Goal: Find specific page/section: Find specific page/section

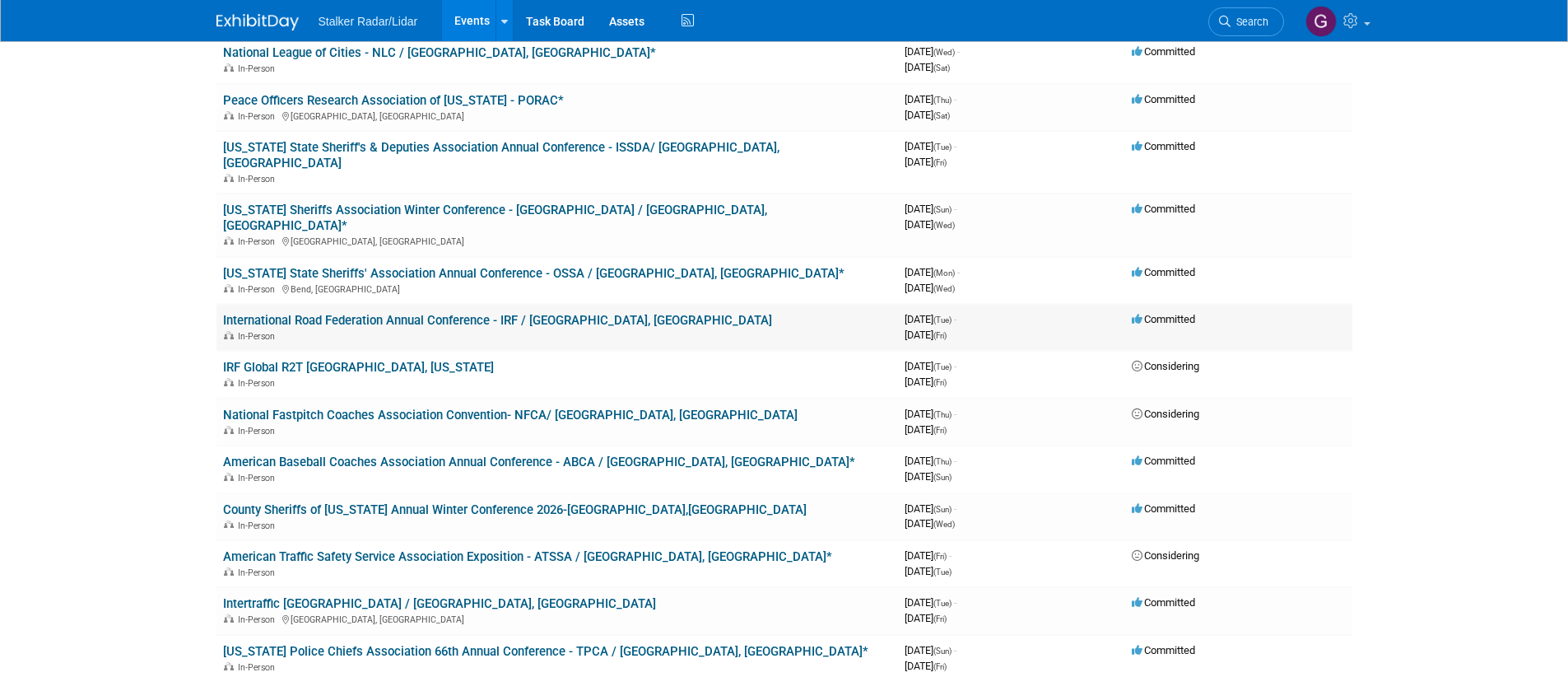
scroll to position [1305, 0]
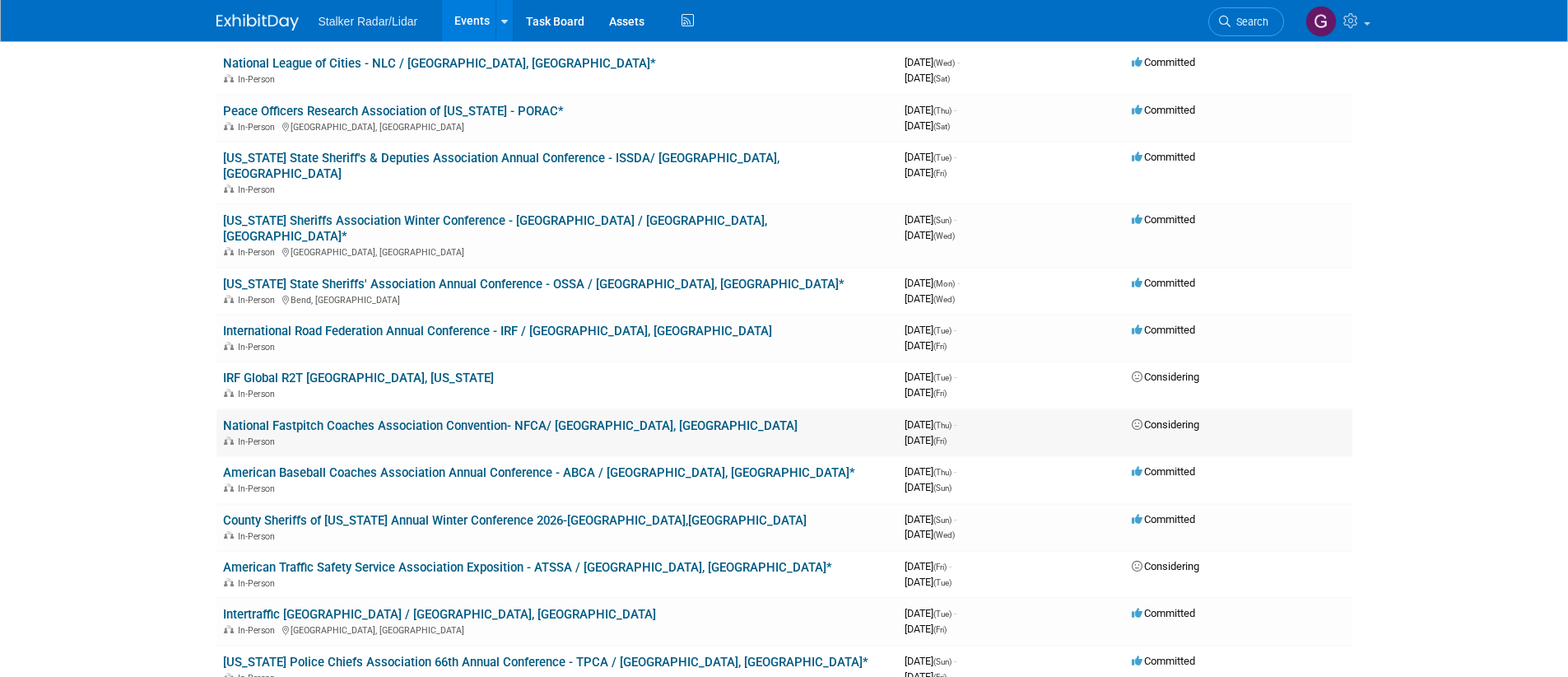
click at [467, 419] on link "National Fastpitch Coaches Association Convention- NFCA/ [GEOGRAPHIC_DATA], [GE…" at bounding box center [510, 426] width 575 height 14
click at [501, 16] on icon at bounding box center [504, 21] width 7 height 11
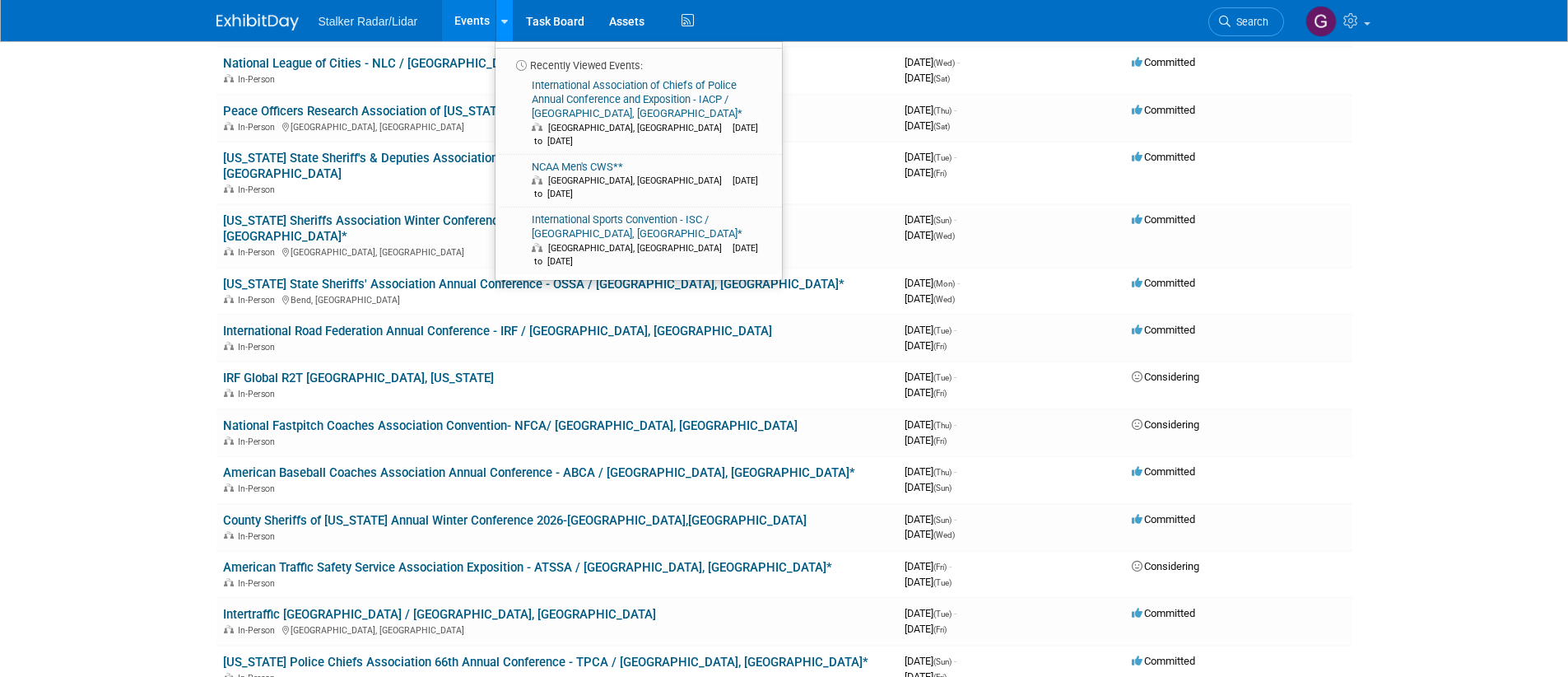
click at [501, 16] on icon at bounding box center [504, 21] width 7 height 11
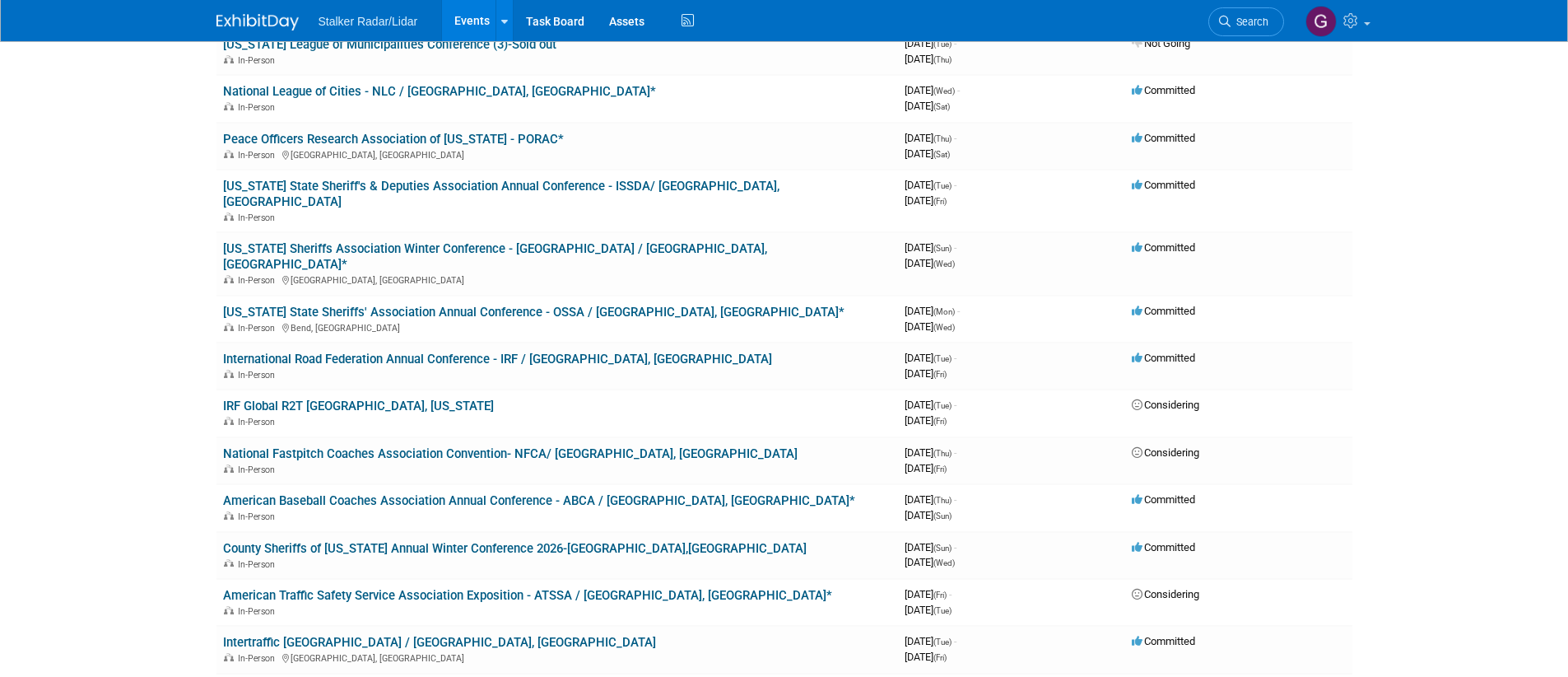
scroll to position [1288, 0]
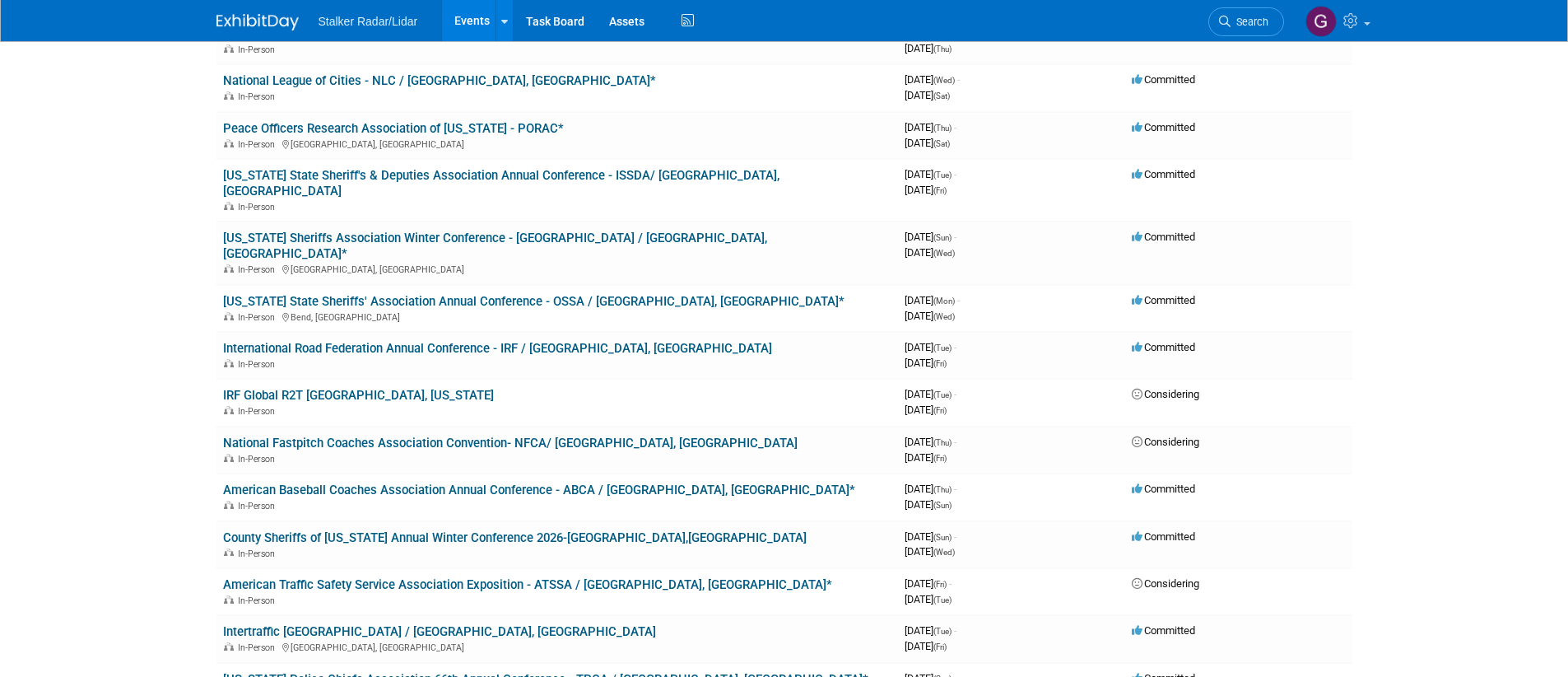
click at [435, 435] on link "National Fastpitch Coaches Association Convention- NFCA/ [GEOGRAPHIC_DATA], [GE…" at bounding box center [510, 442] width 575 height 14
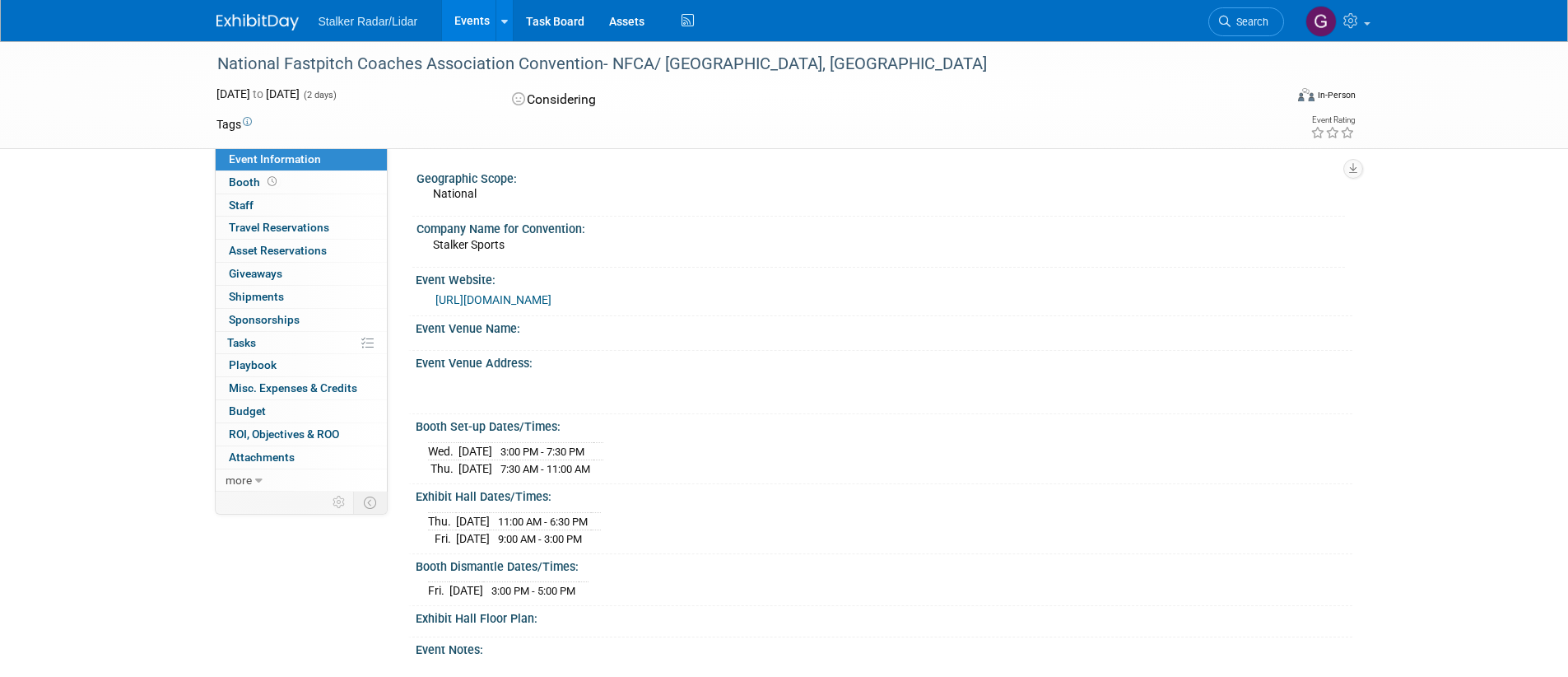
scroll to position [10, 0]
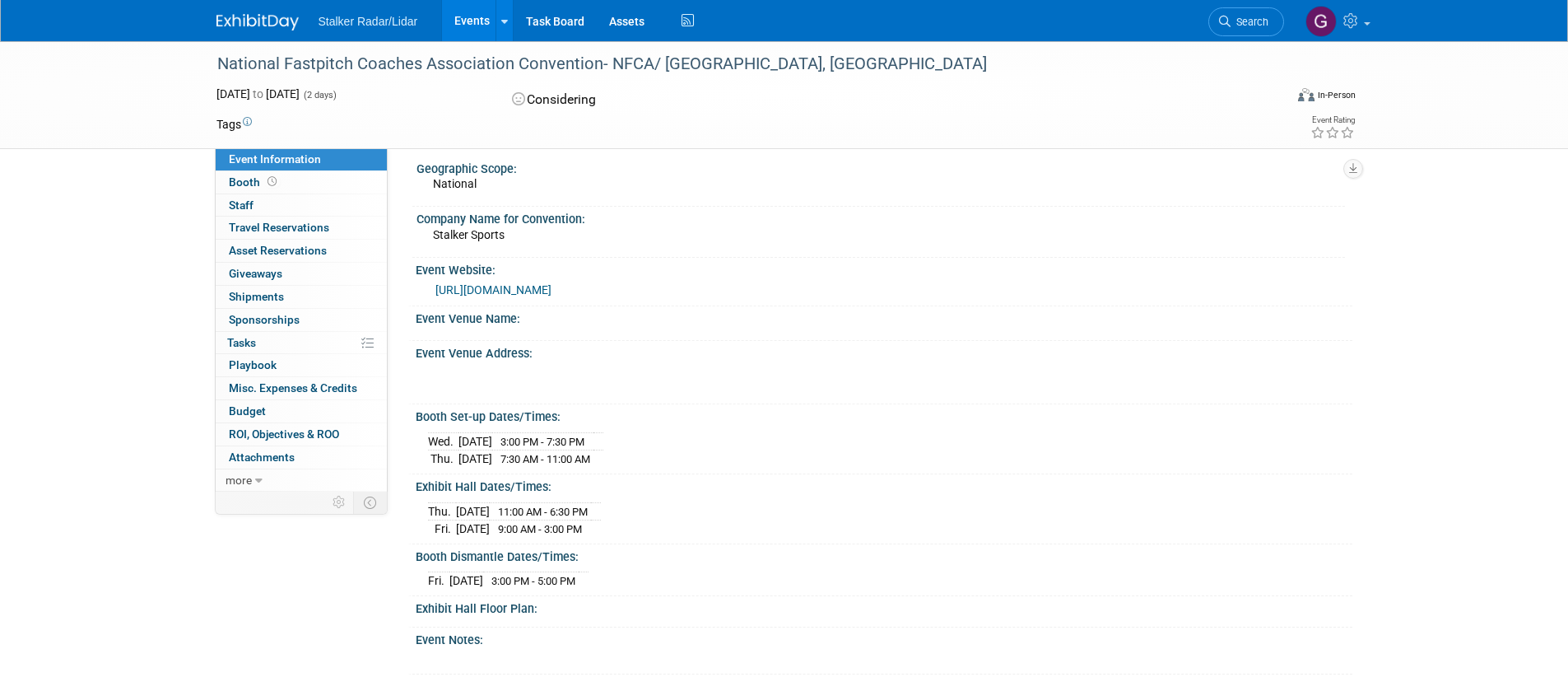
click at [554, 99] on div "Considering" at bounding box center [689, 100] width 364 height 29
click at [523, 99] on icon at bounding box center [519, 100] width 14 height 13
